Goal: Transaction & Acquisition: Purchase product/service

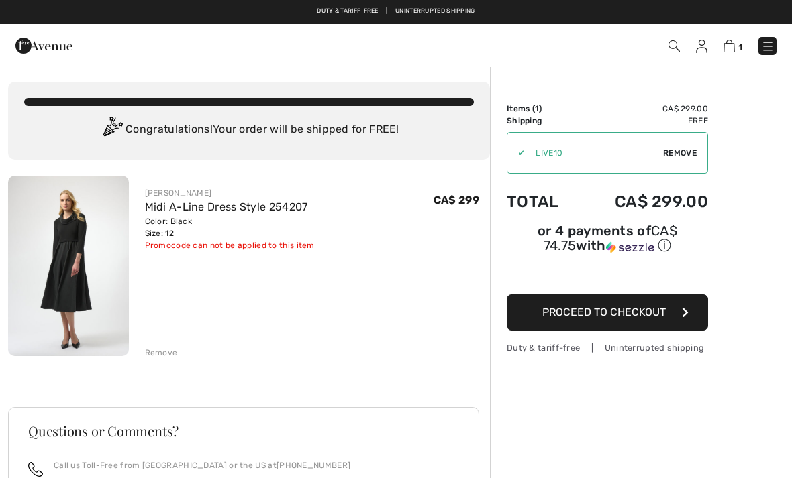
click at [731, 51] on img at bounding box center [728, 46] width 11 height 13
click at [767, 52] on img at bounding box center [767, 46] width 13 height 13
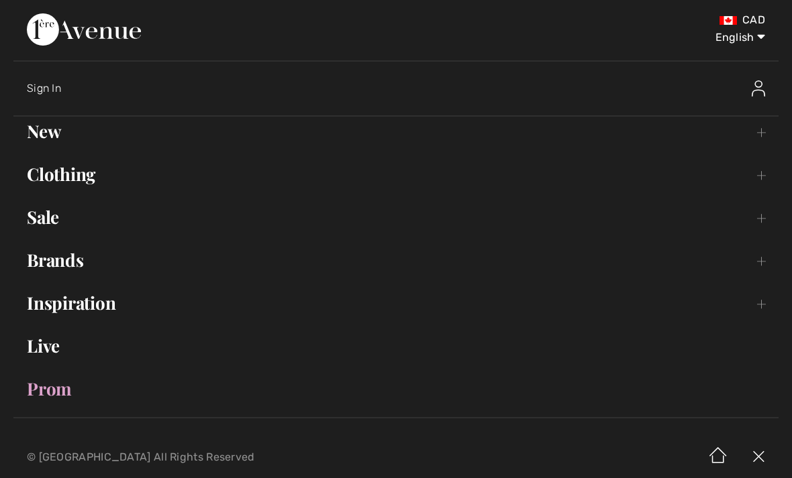
click at [60, 354] on link "Live" at bounding box center [395, 346] width 765 height 30
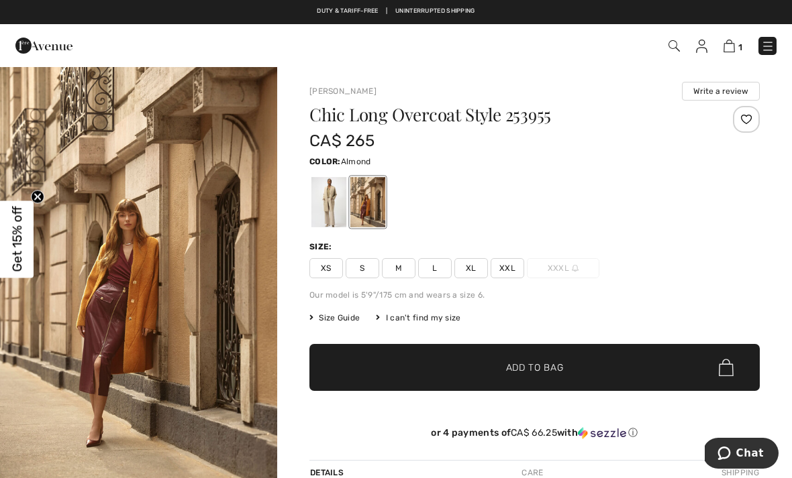
click at [339, 220] on div at bounding box center [328, 202] width 35 height 50
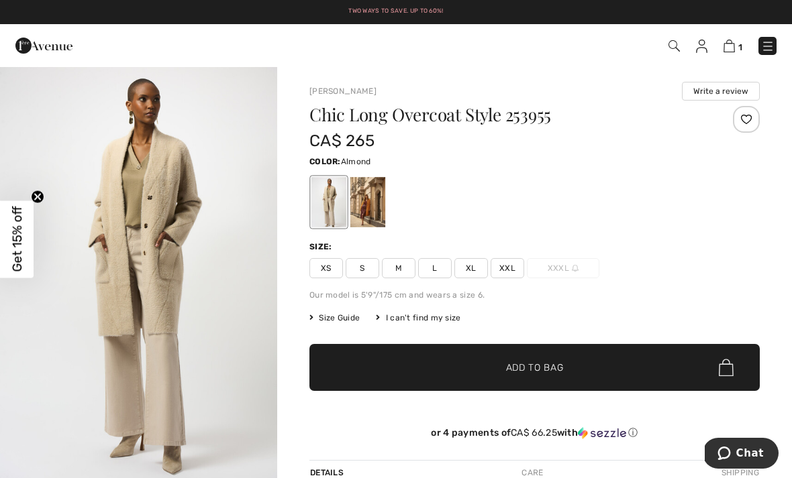
click at [407, 270] on span "M" at bounding box center [399, 268] width 34 height 20
click at [542, 370] on span "Add to Bag" at bounding box center [535, 368] width 58 height 14
click at [723, 53] on link "2" at bounding box center [732, 46] width 20 height 16
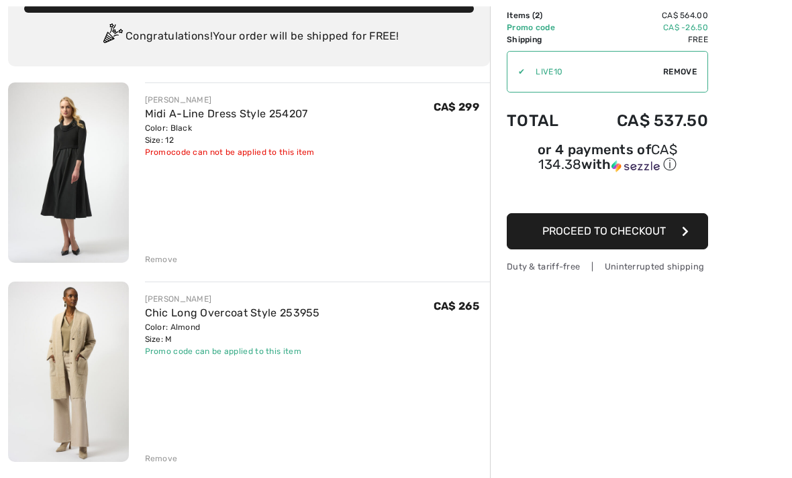
scroll to position [93, 0]
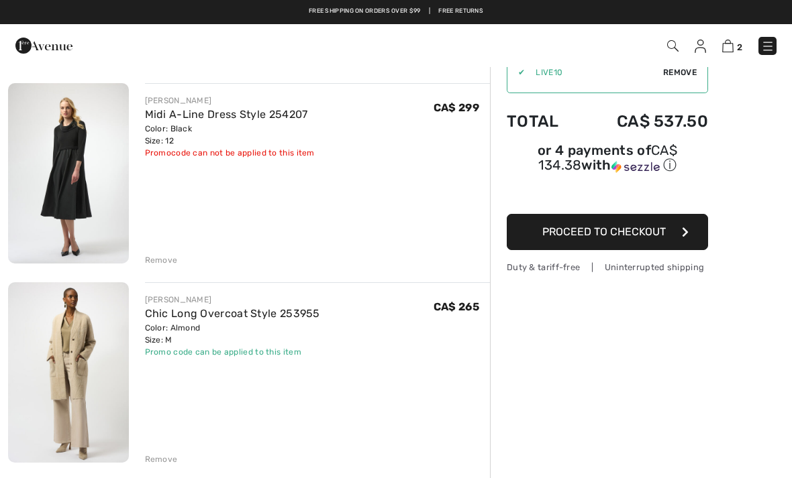
click at [169, 464] on div "Remove" at bounding box center [161, 459] width 33 height 12
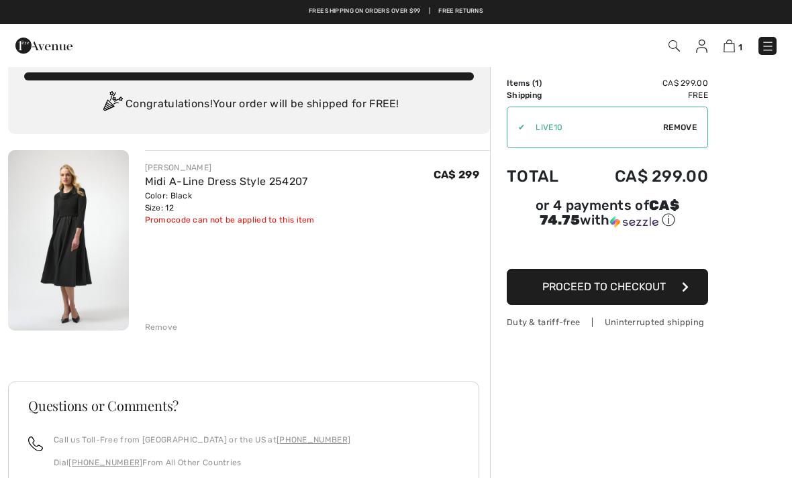
scroll to position [0, 0]
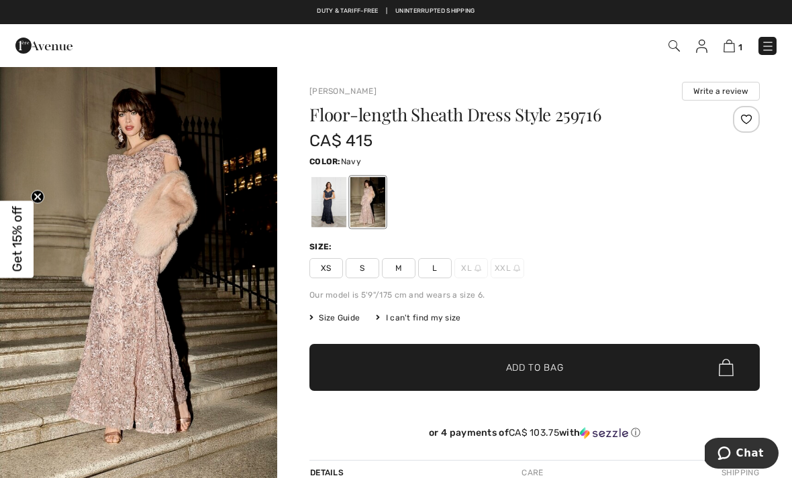
click at [333, 220] on div at bounding box center [328, 202] width 35 height 50
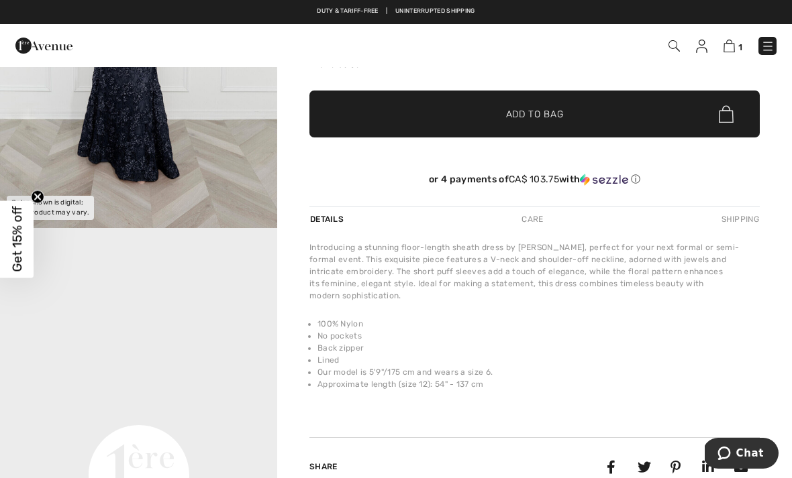
scroll to position [254, 0]
